Goal: Information Seeking & Learning: Learn about a topic

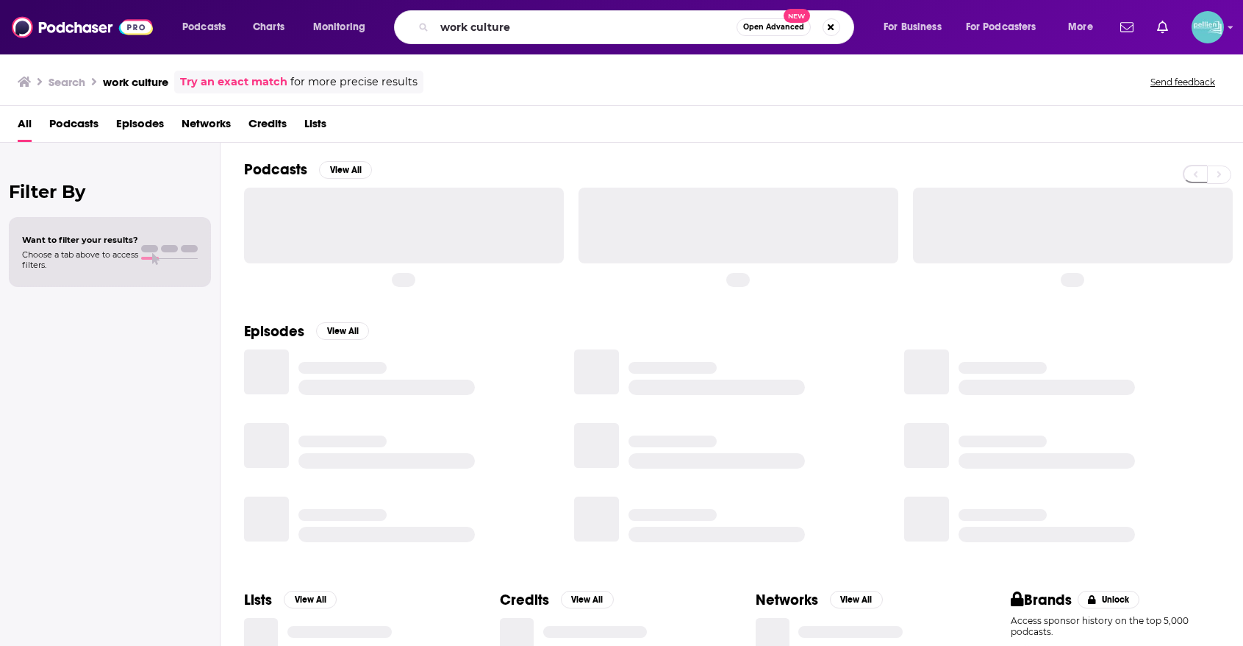
click at [481, 26] on input "work culture" at bounding box center [586, 27] width 302 height 24
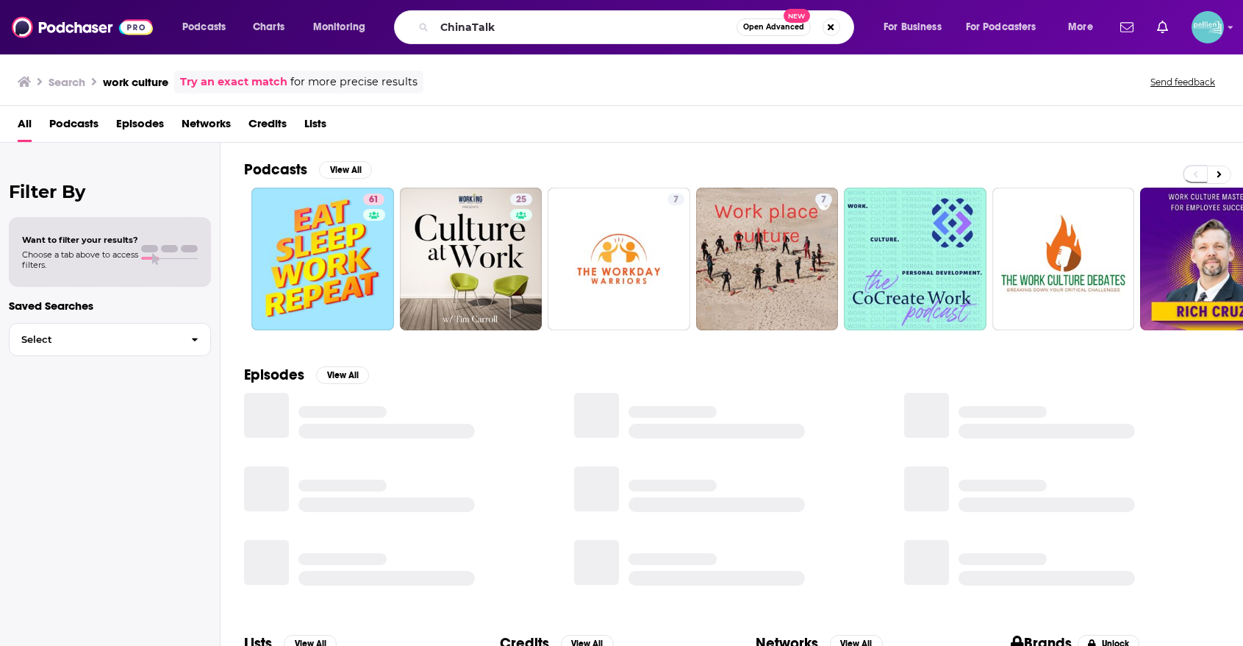
type input "ChinaTalk"
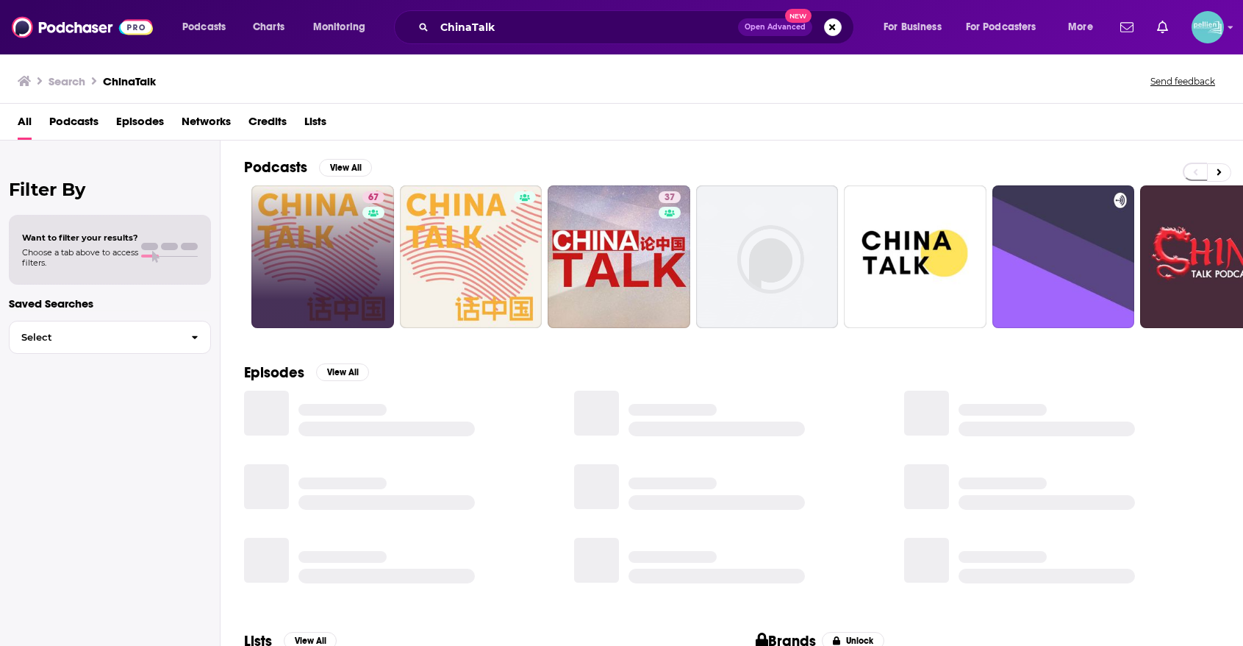
click at [309, 243] on link "67" at bounding box center [322, 256] width 143 height 143
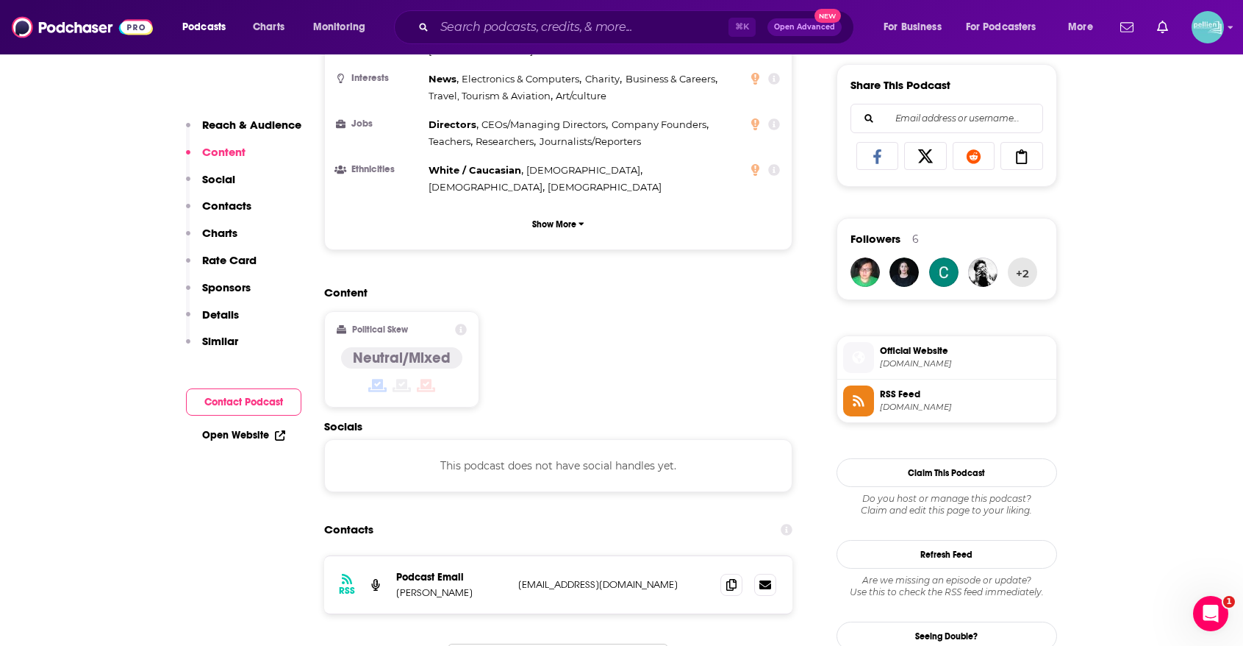
scroll to position [913, 0]
click at [737, 577] on icon at bounding box center [731, 583] width 10 height 12
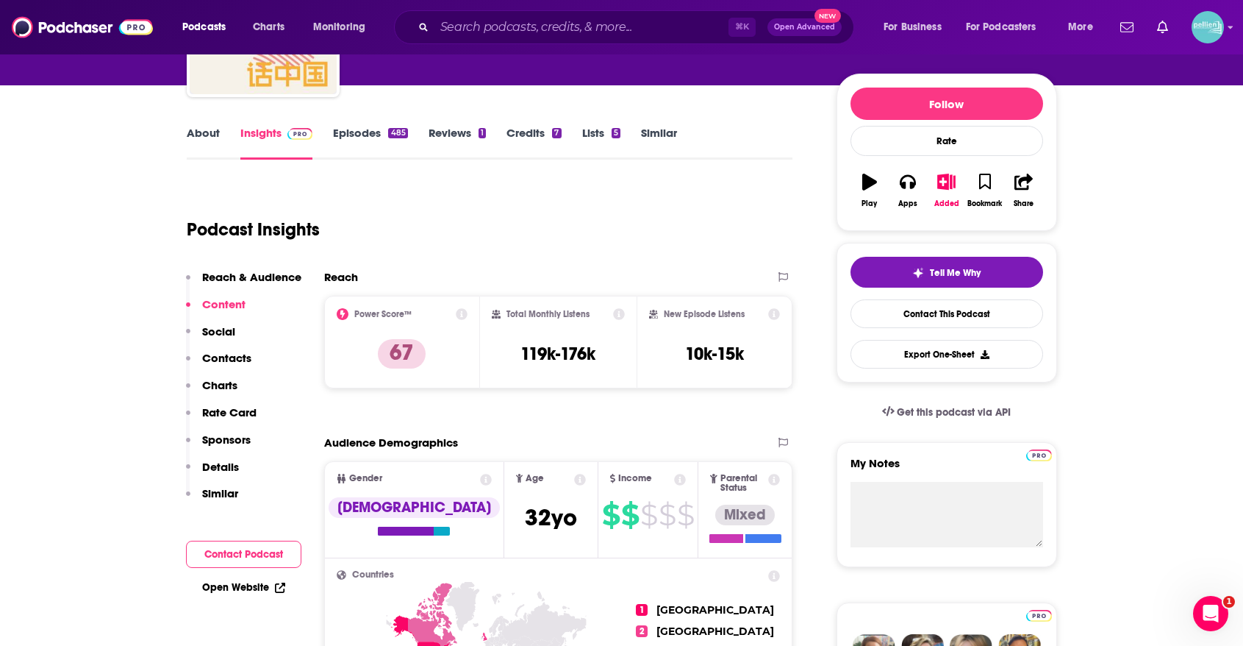
scroll to position [0, 0]
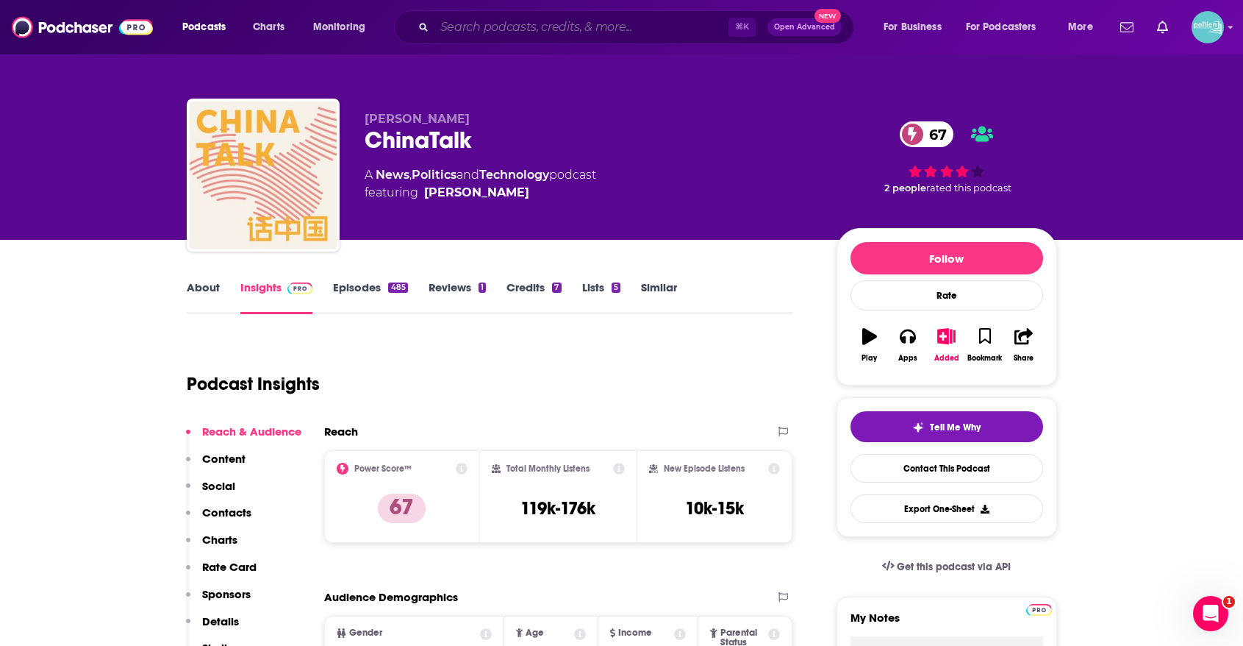
click at [632, 27] on input "Search podcasts, credits, & more..." at bounding box center [582, 27] width 294 height 24
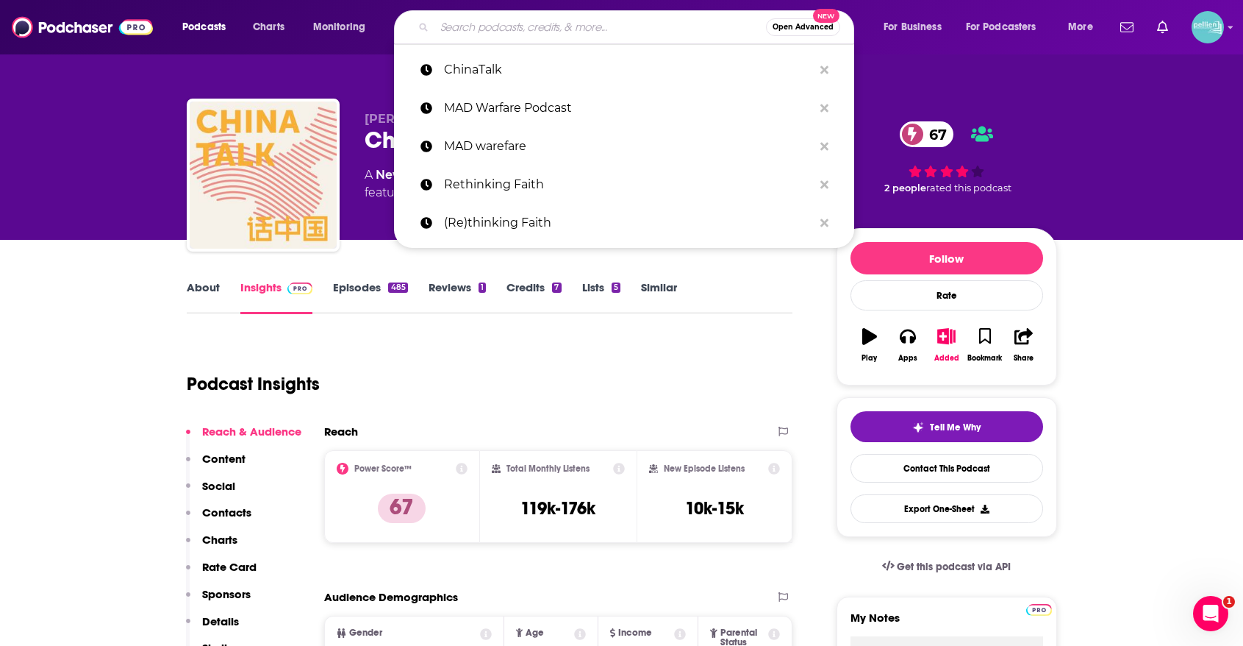
paste input "Brain Inspired"
type input "Brain Inspired"
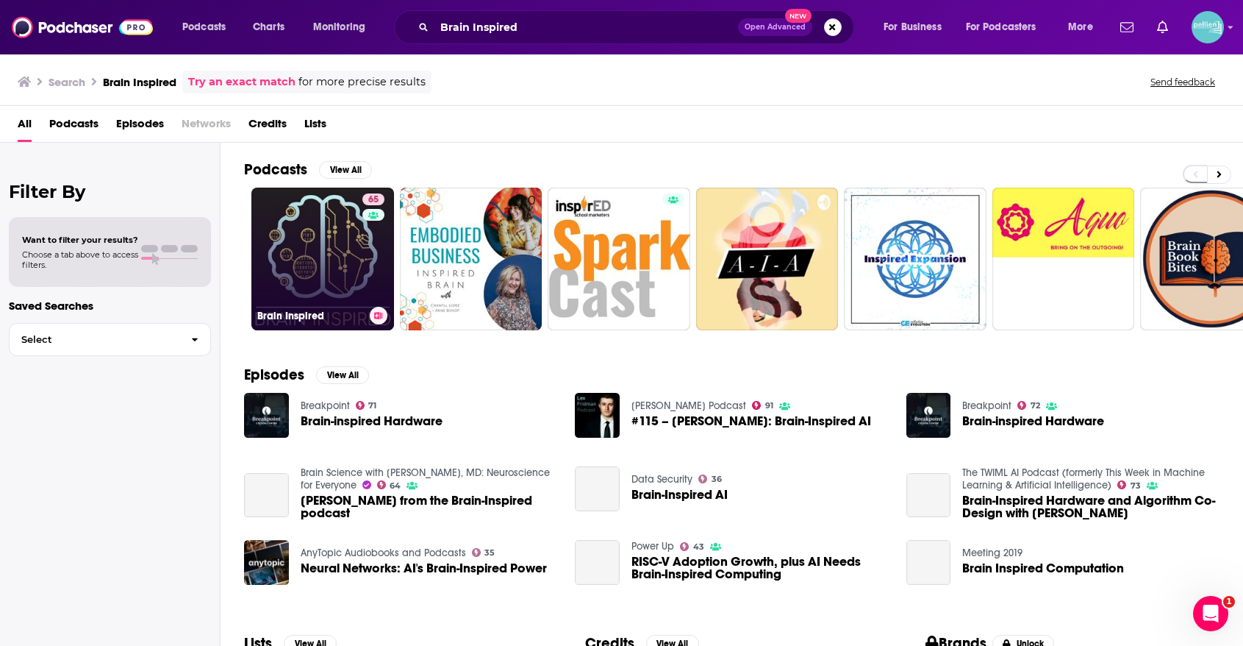
click at [316, 259] on link "65 Brain Inspired" at bounding box center [322, 258] width 143 height 143
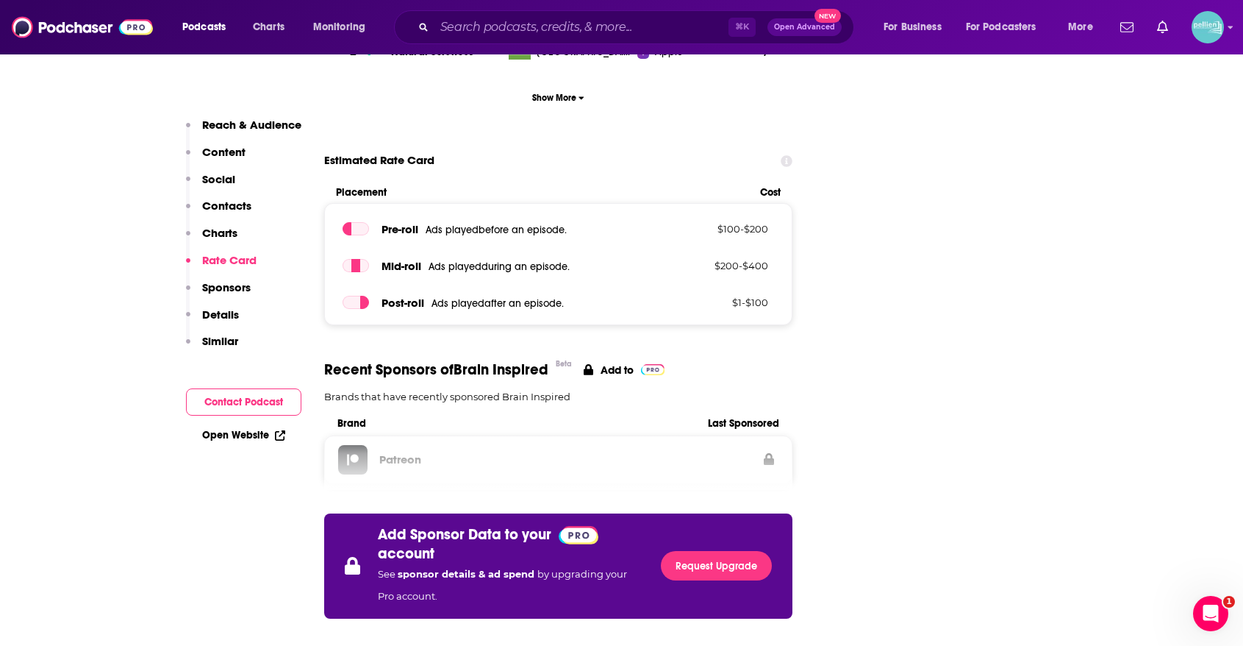
scroll to position [1965, 0]
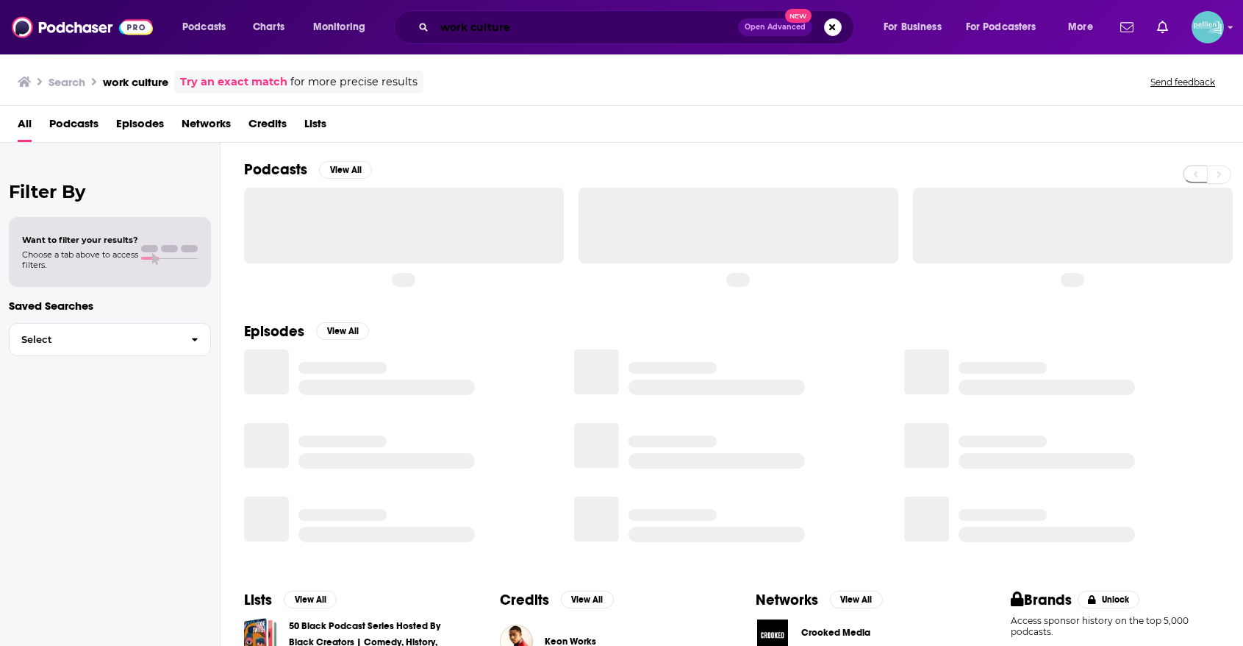
click at [623, 28] on input "work culture" at bounding box center [587, 27] width 304 height 24
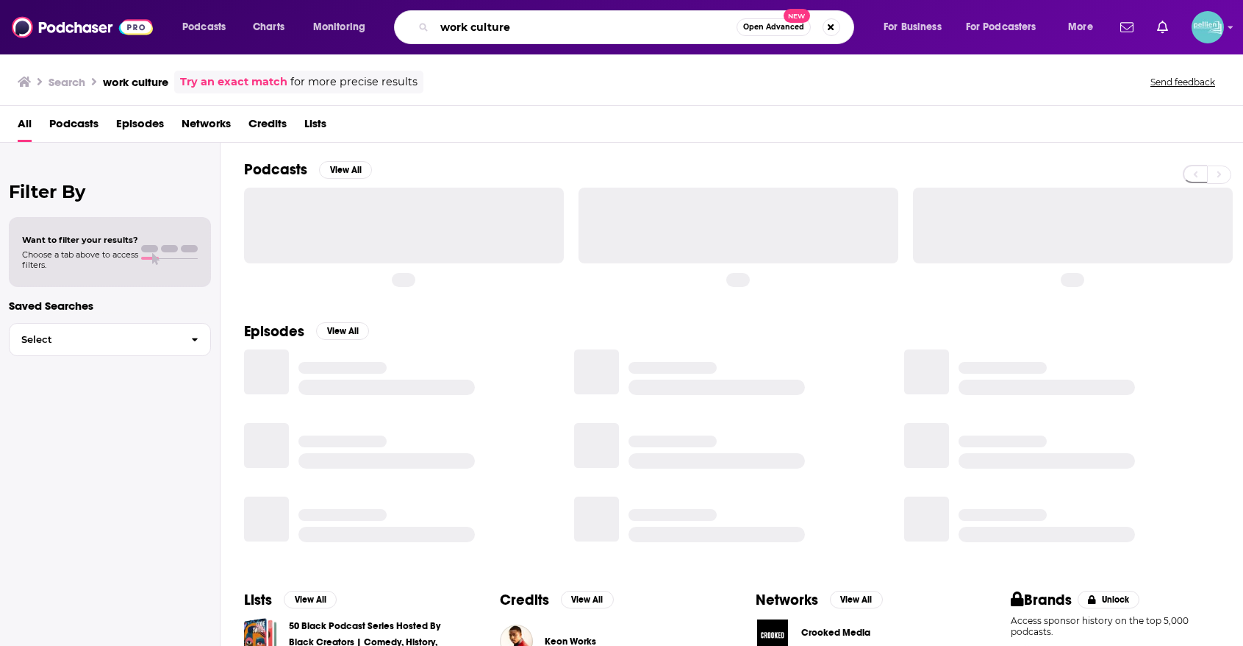
click at [623, 28] on input "work culture" at bounding box center [586, 27] width 302 height 24
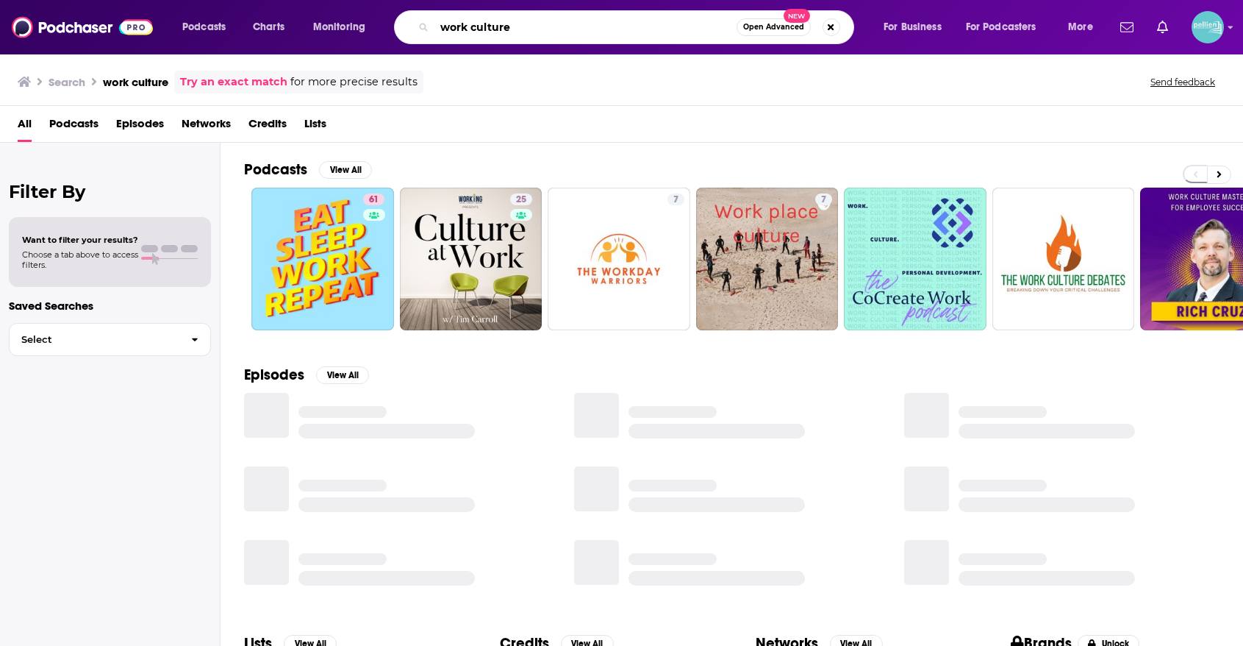
paste input "Strange Animals Podcast"
type input "Strange Animals Podcast"
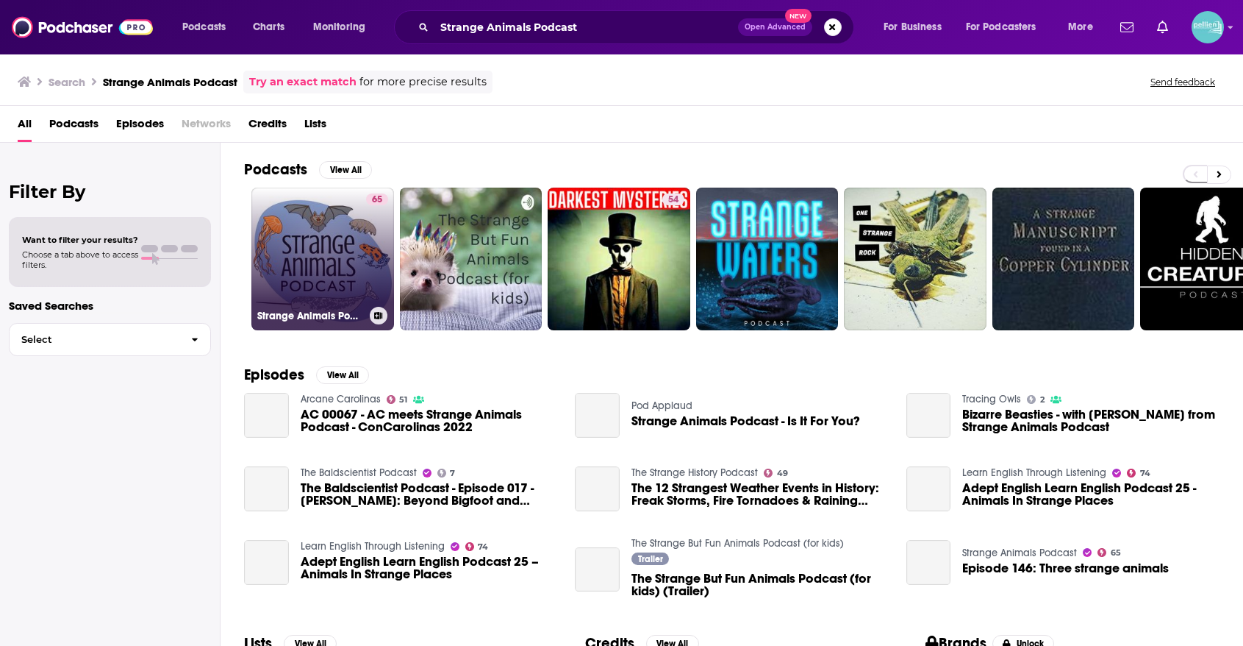
click at [302, 262] on link "65 Strange Animals Podcast" at bounding box center [322, 258] width 143 height 143
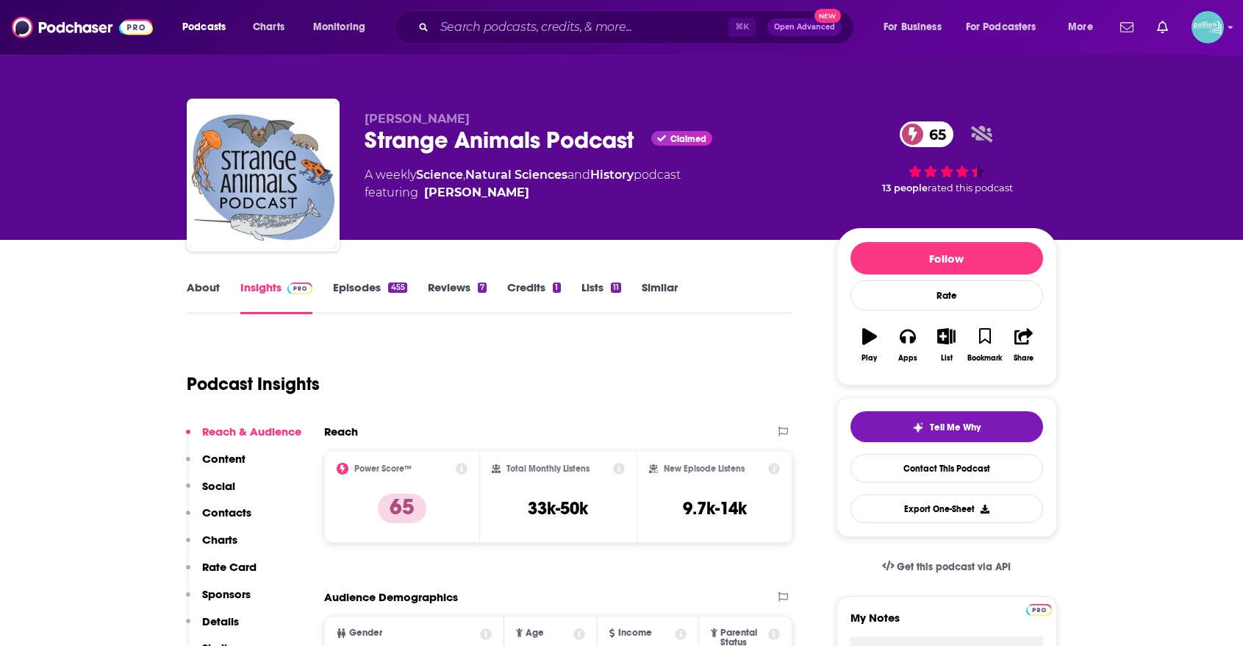
click at [199, 304] on link "About" at bounding box center [203, 297] width 33 height 34
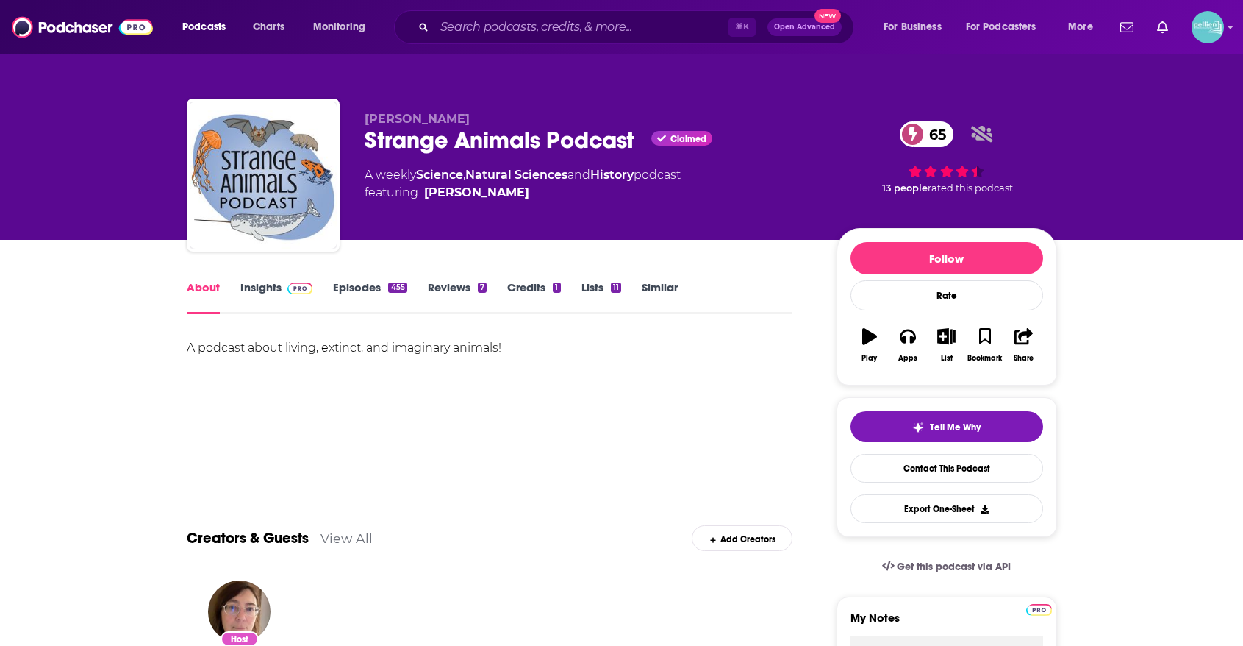
click at [265, 299] on link "Insights" at bounding box center [276, 297] width 73 height 34
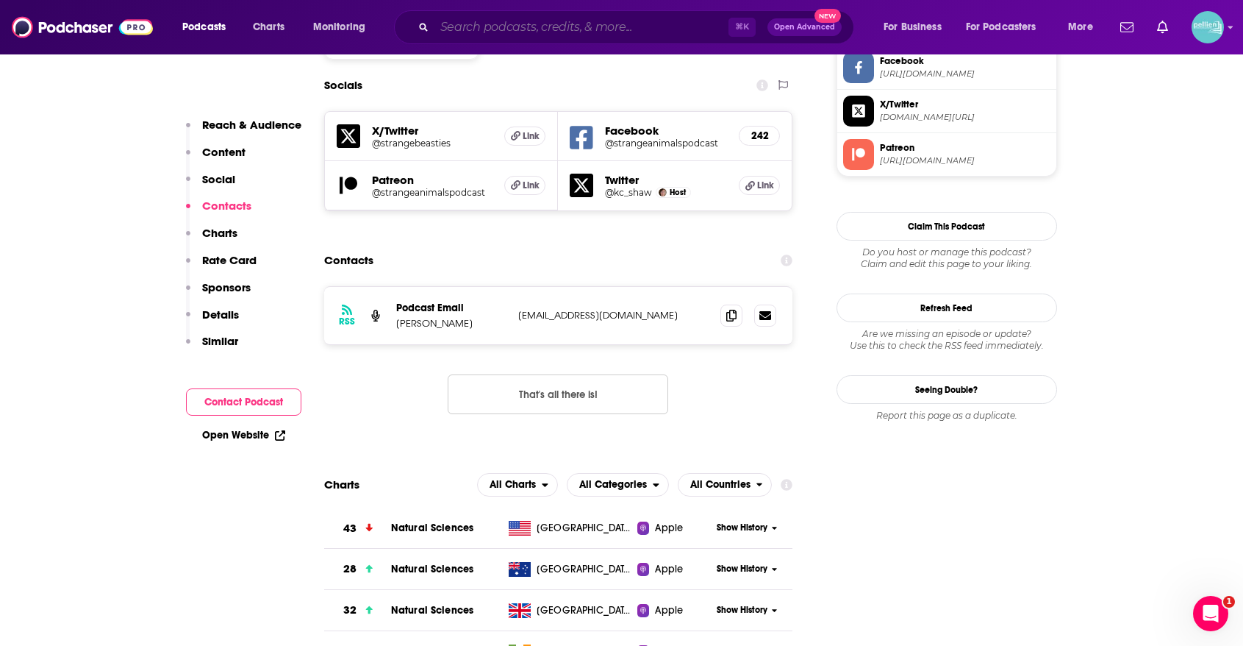
click at [643, 28] on input "Search podcasts, credits, & more..." at bounding box center [582, 27] width 294 height 24
paste input "Moral Maze"
type input "Moral Maze"
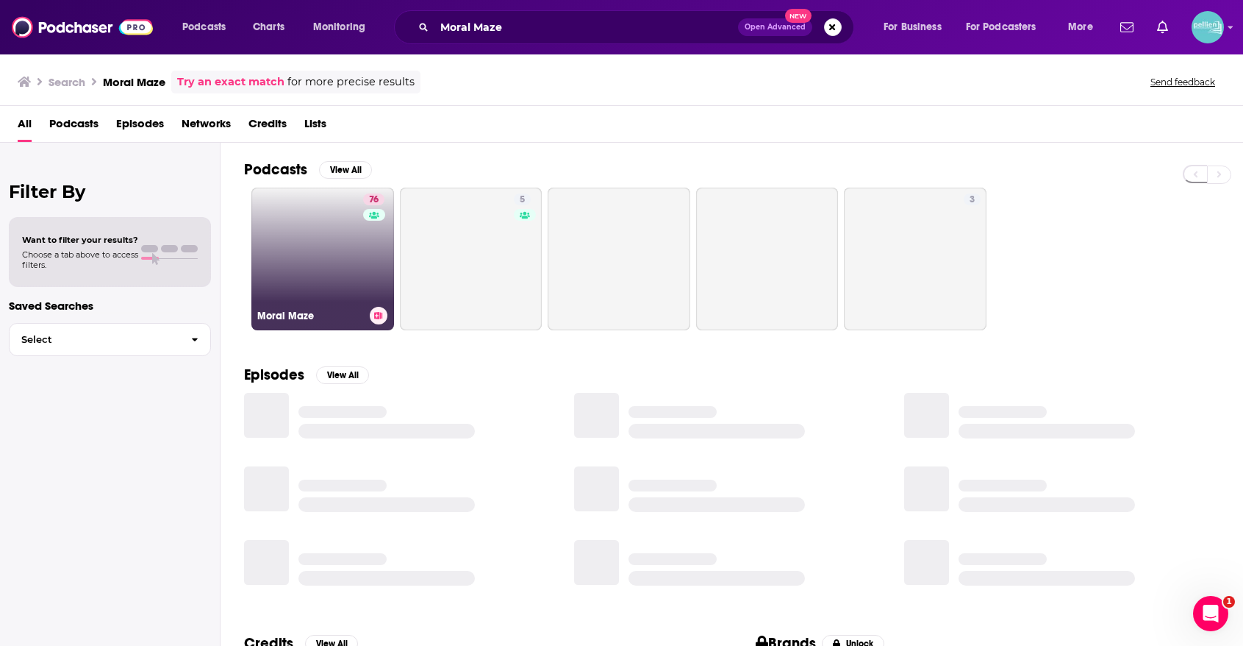
click at [283, 254] on link "76 Moral Maze" at bounding box center [322, 258] width 143 height 143
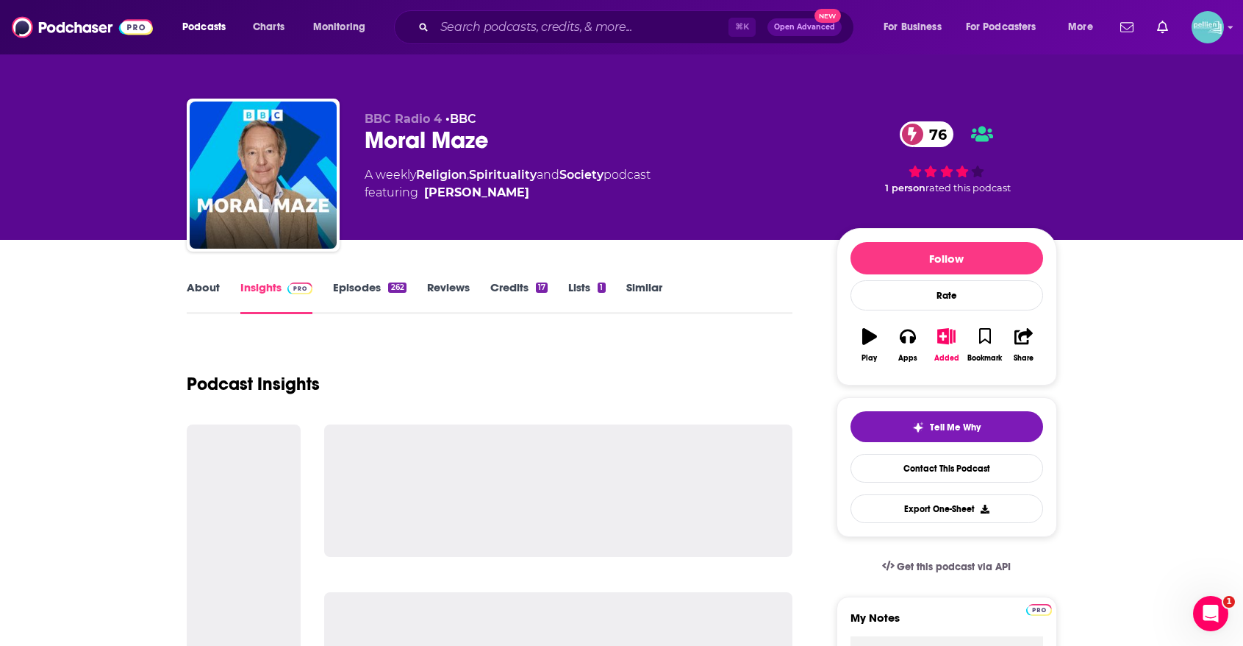
click at [195, 284] on link "About" at bounding box center [203, 297] width 33 height 34
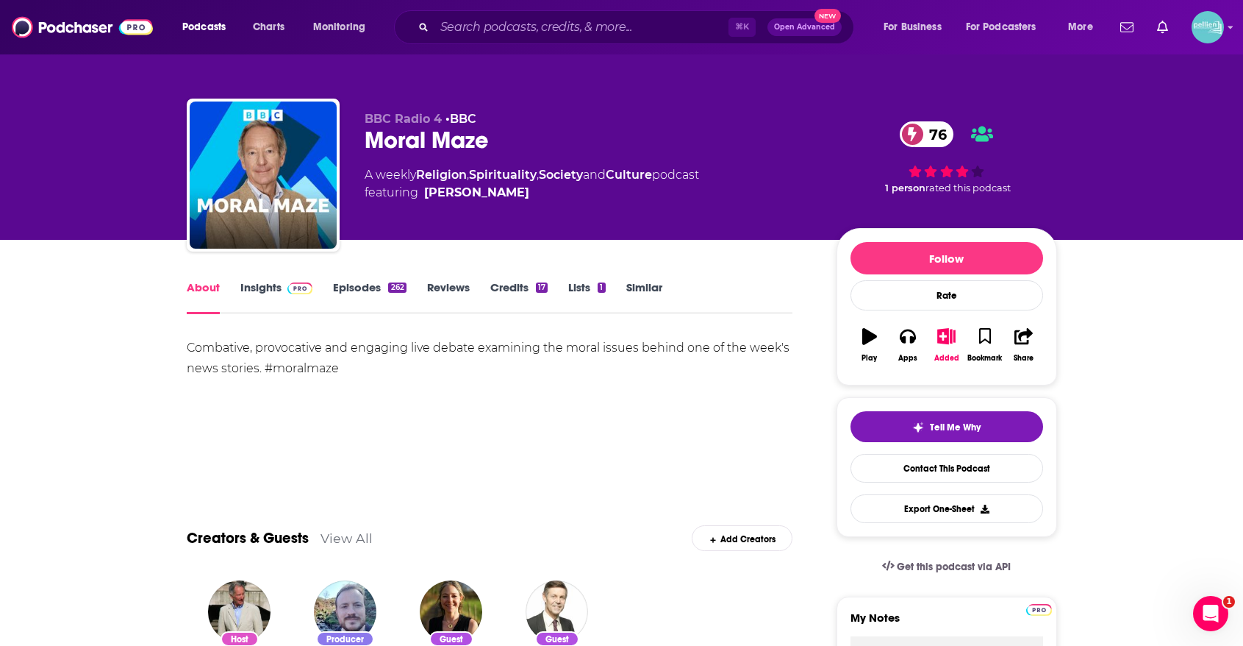
click at [260, 287] on link "Insights" at bounding box center [276, 297] width 73 height 34
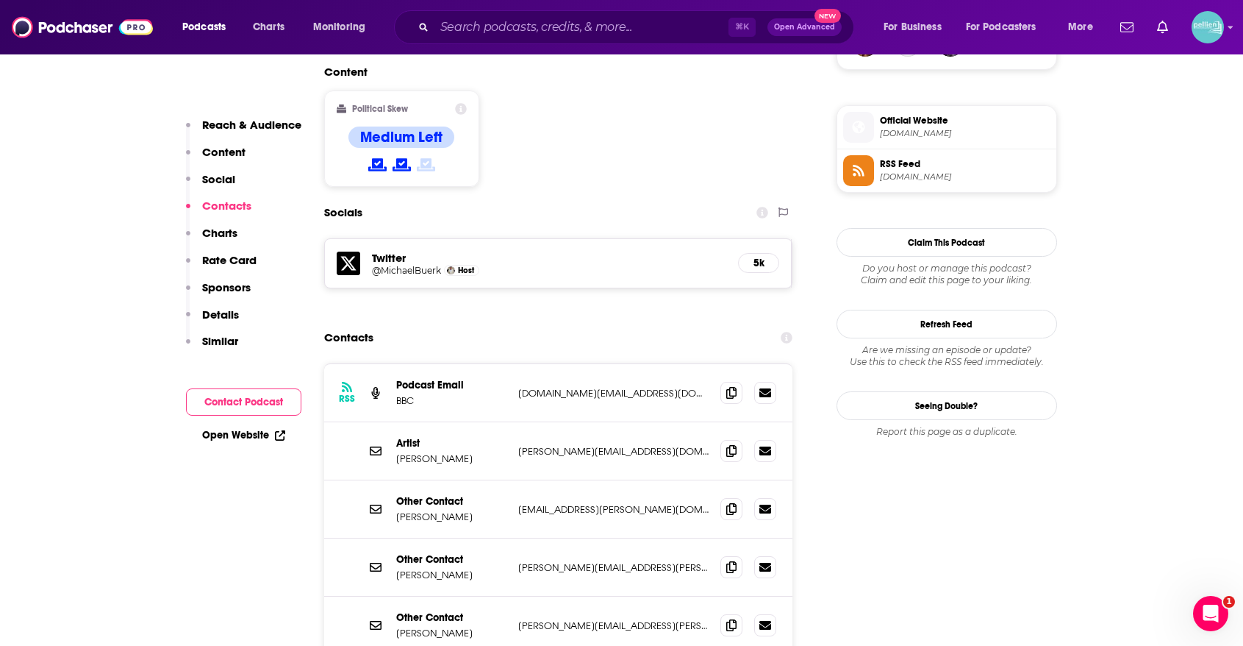
scroll to position [1185, 0]
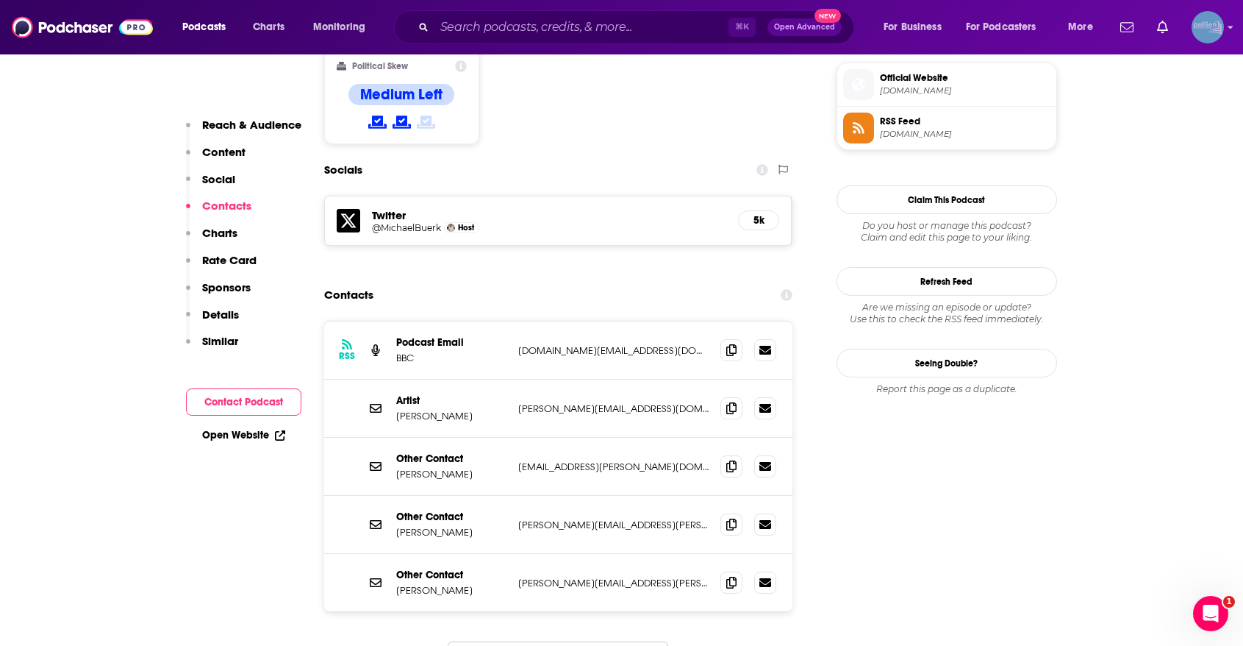
click at [1210, 19] on img "Logged in as JessicaPellien" at bounding box center [1208, 27] width 32 height 32
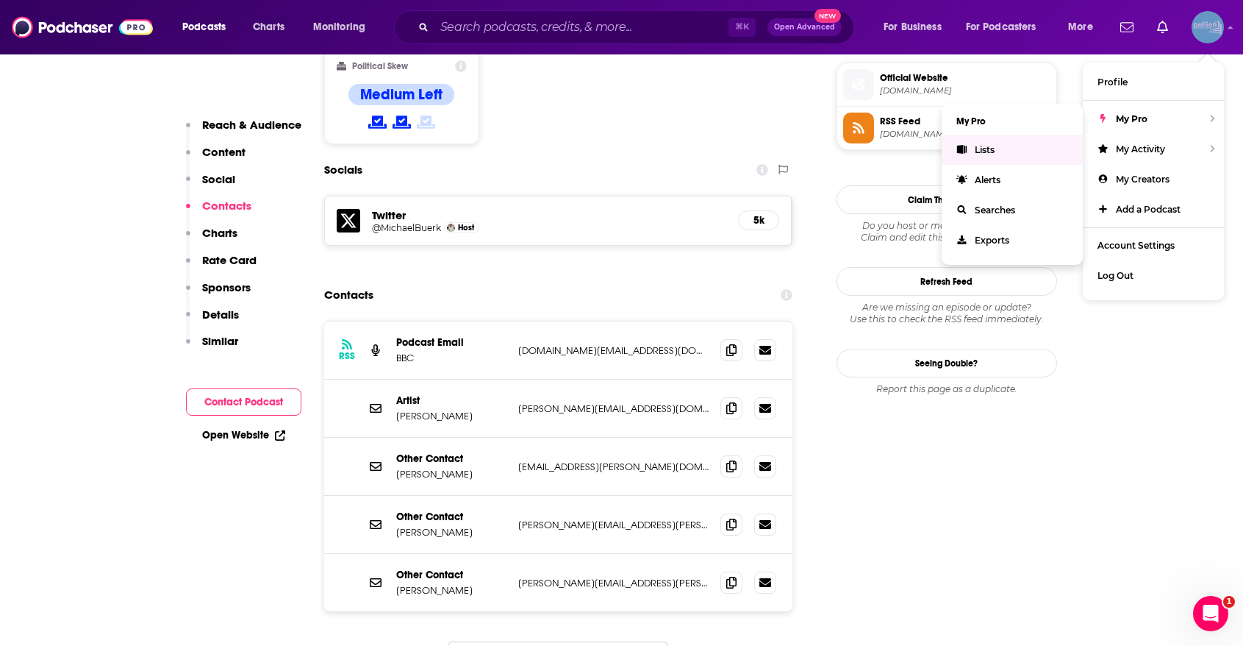
click at [1051, 151] on link "Lists" at bounding box center [1012, 150] width 141 height 30
